Goal: Information Seeking & Learning: Check status

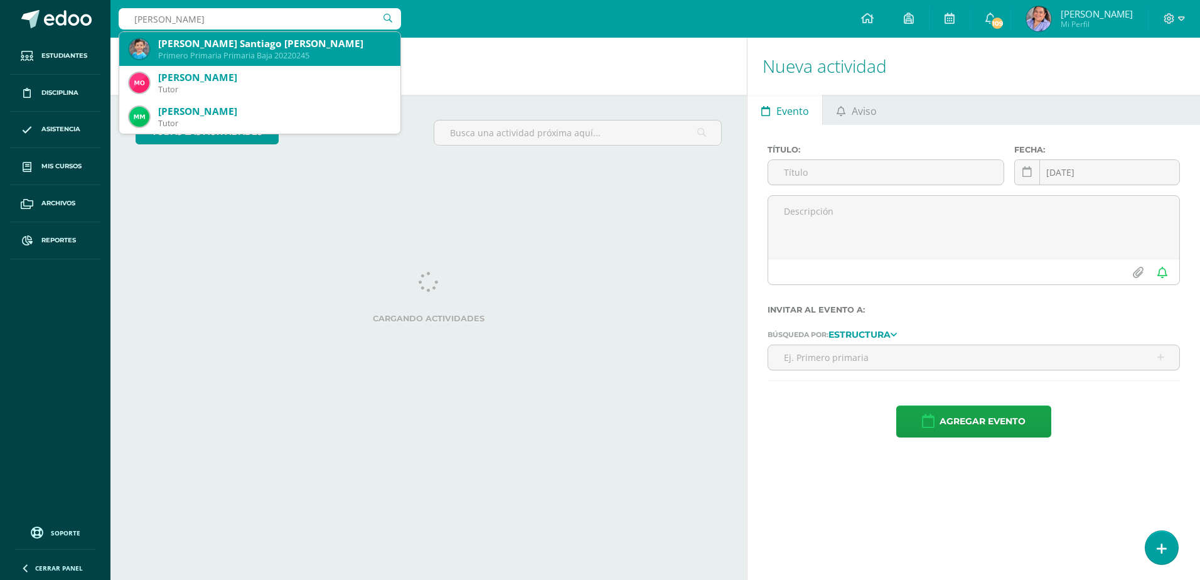
click at [176, 53] on div "Primero Primaria Primaria Baja 20220245" at bounding box center [274, 55] width 232 height 11
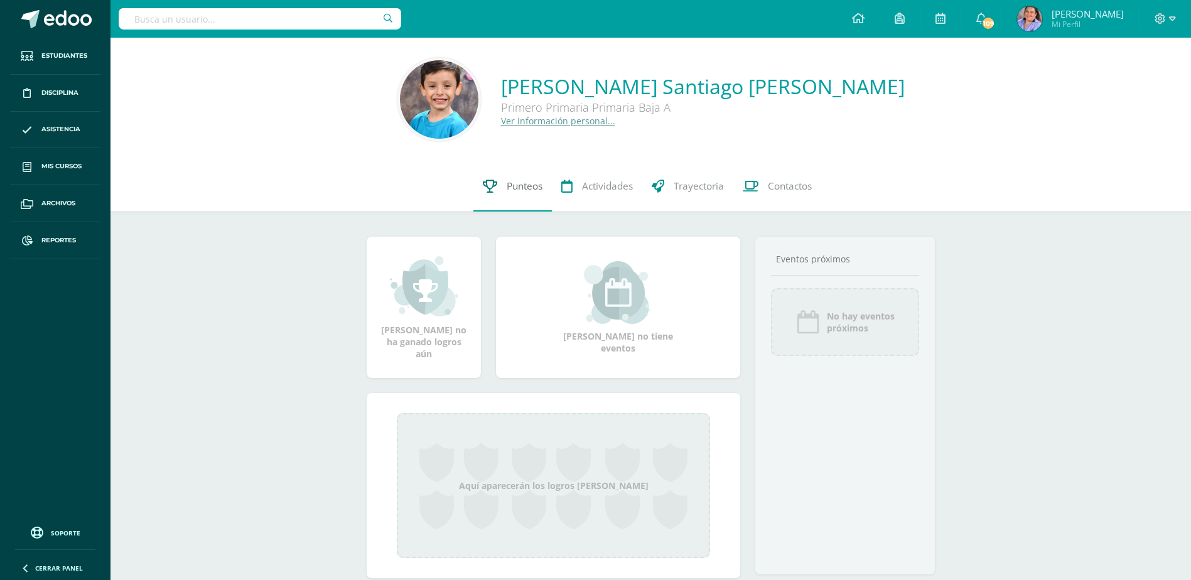
click at [495, 183] on link "Punteos" at bounding box center [512, 186] width 78 height 50
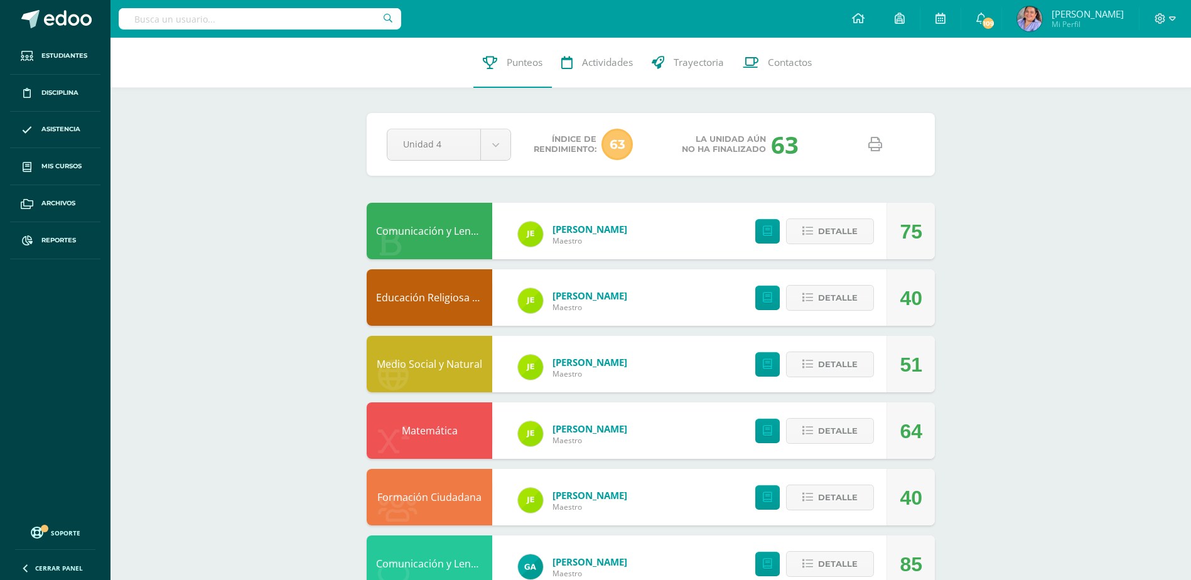
click at [877, 151] on icon at bounding box center [875, 144] width 14 height 14
click at [452, 436] on div "Matemática" at bounding box center [430, 430] width 126 height 56
click at [833, 434] on span "Detalle" at bounding box center [838, 430] width 40 height 23
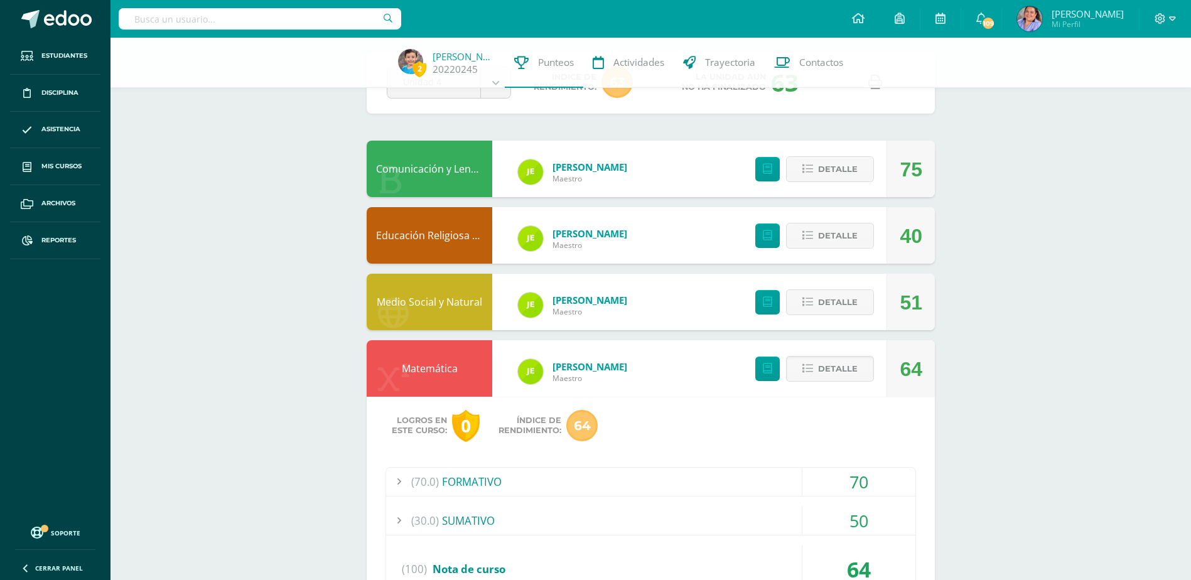
scroll to position [188, 0]
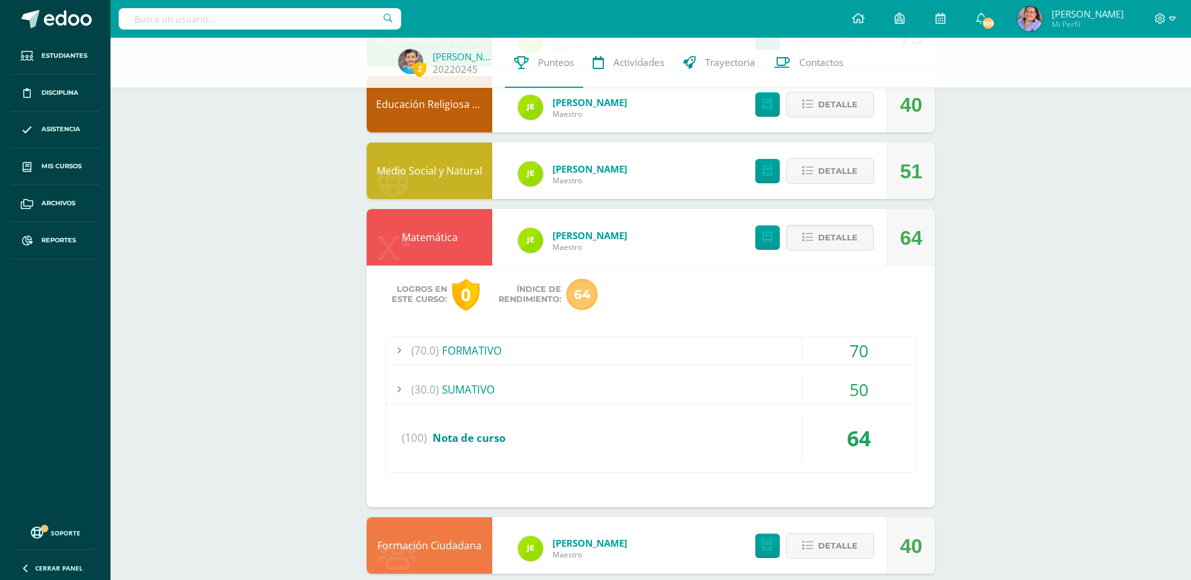
click at [478, 351] on div "(70.0) FORMATIVO" at bounding box center [650, 350] width 529 height 28
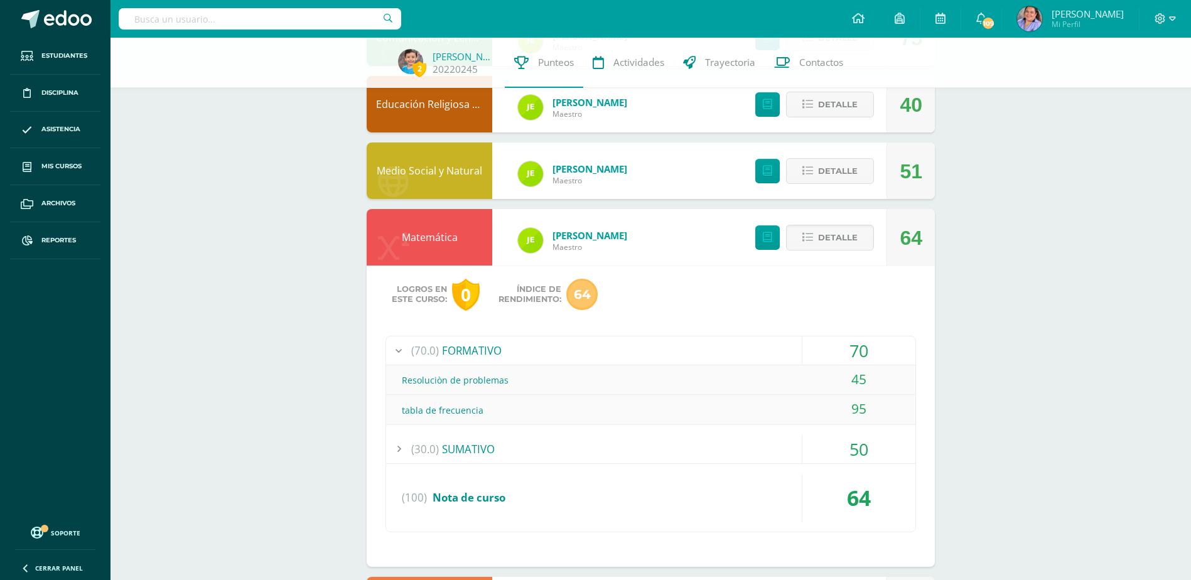
click at [468, 449] on div "(30.0) SUMATIVO" at bounding box center [650, 449] width 529 height 28
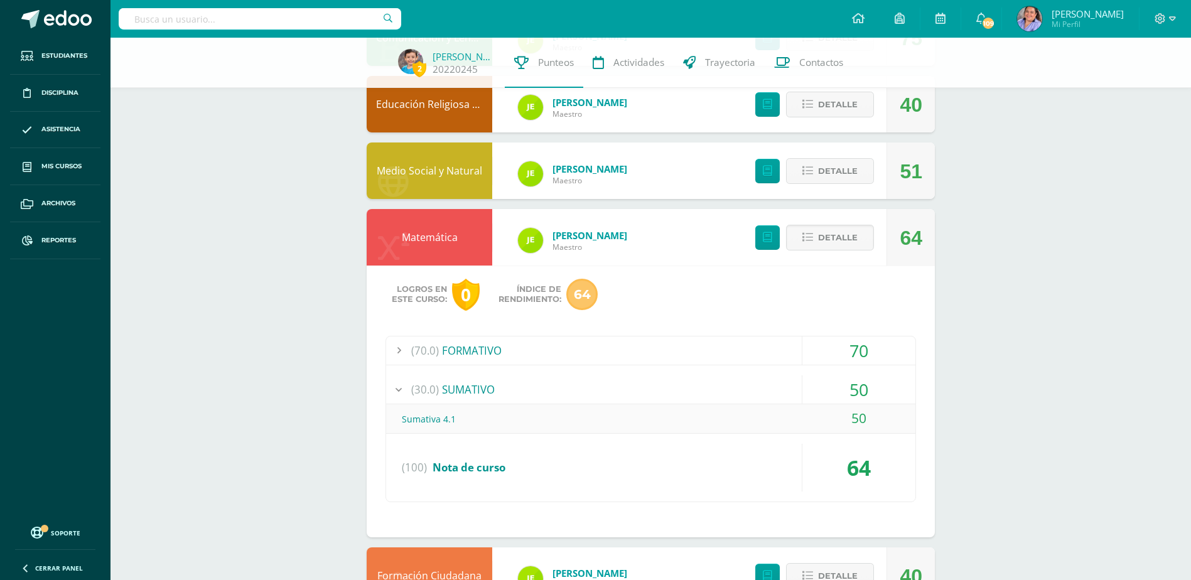
click at [458, 354] on div "(70.0) FORMATIVO" at bounding box center [650, 350] width 529 height 28
